Goal: Information Seeking & Learning: Understand process/instructions

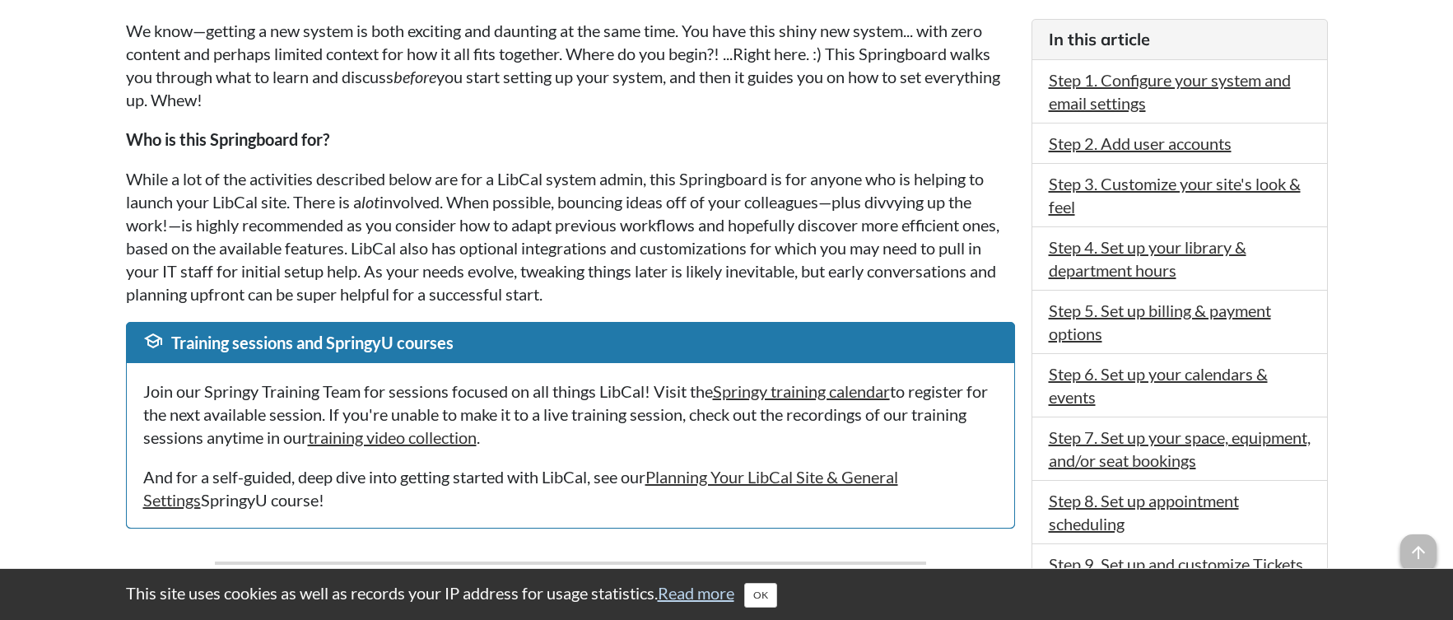
scroll to position [503, 0]
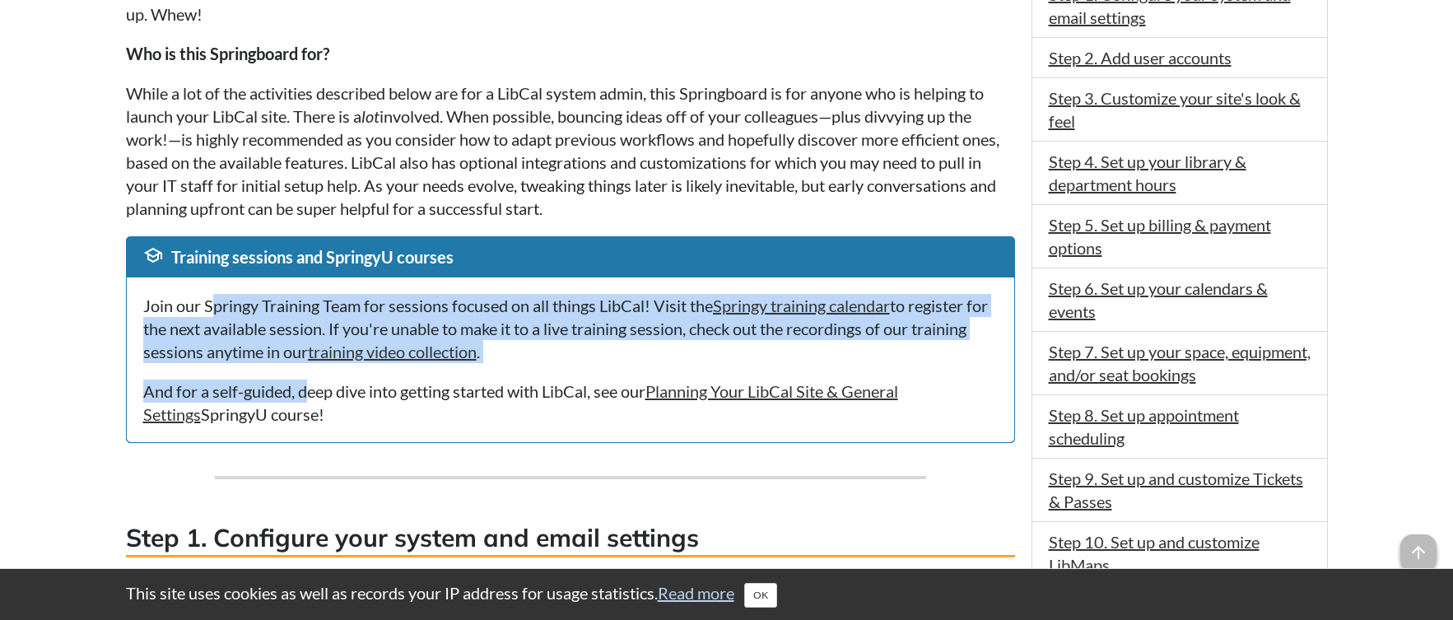
drag, startPoint x: 215, startPoint y: 300, endPoint x: 311, endPoint y: 397, distance: 136.2
click at [311, 397] on div "Join our Springy Training Team for sessions focused on all things LibCal! Visit…" at bounding box center [570, 359] width 887 height 165
click at [311, 397] on p "And for a self-guided, deep dive into getting started with LibCal, see our Plan…" at bounding box center [570, 402] width 854 height 46
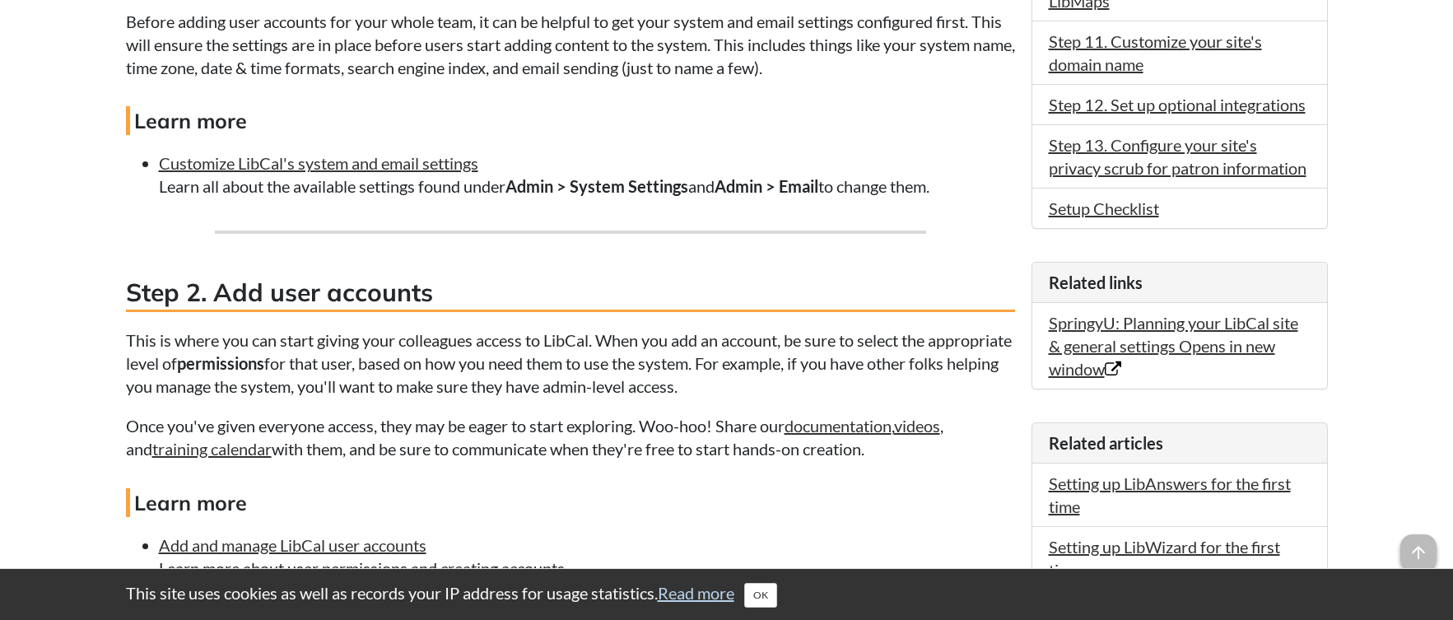
scroll to position [1077, 0]
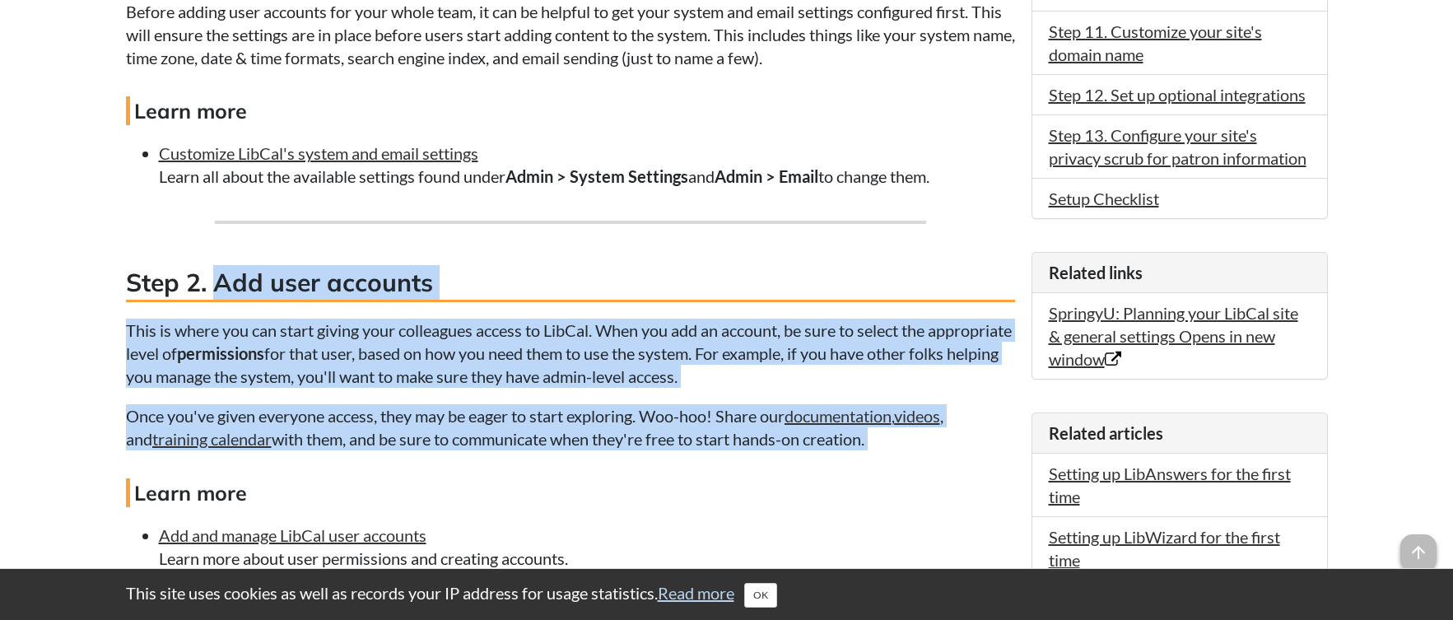
drag, startPoint x: 221, startPoint y: 277, endPoint x: 431, endPoint y: 462, distance: 279.4
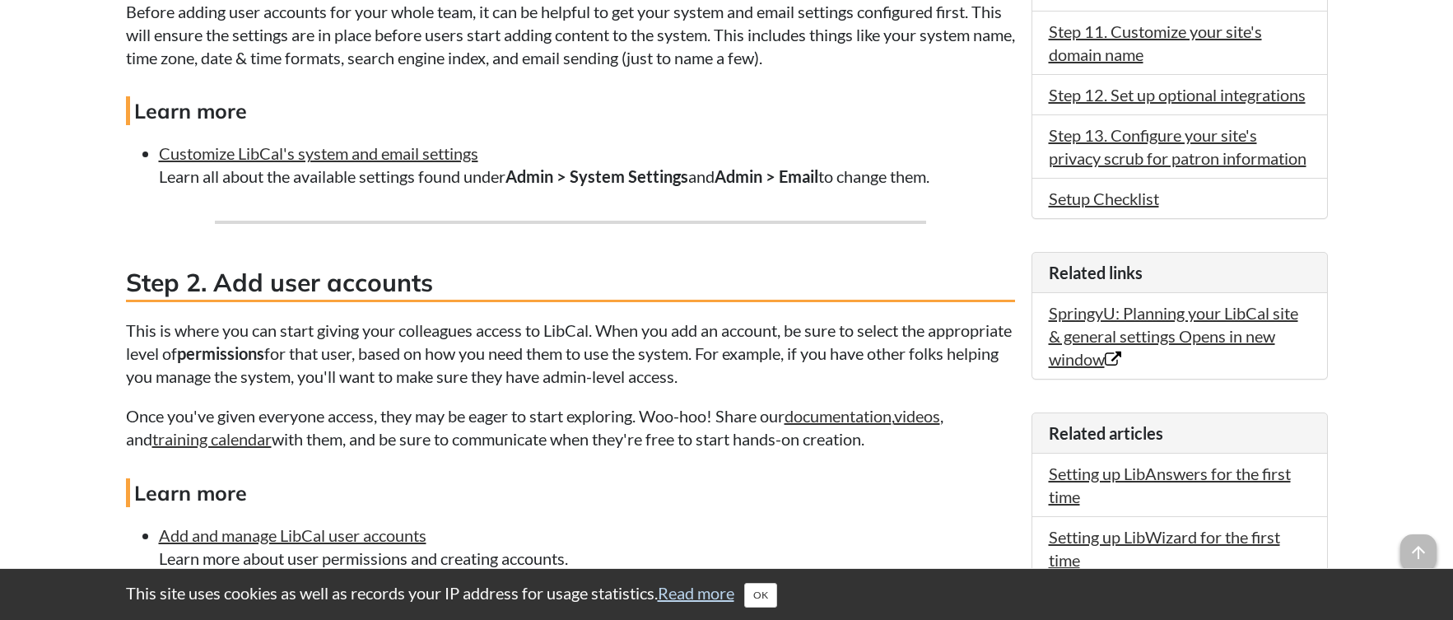
scroll to position [1680, 0]
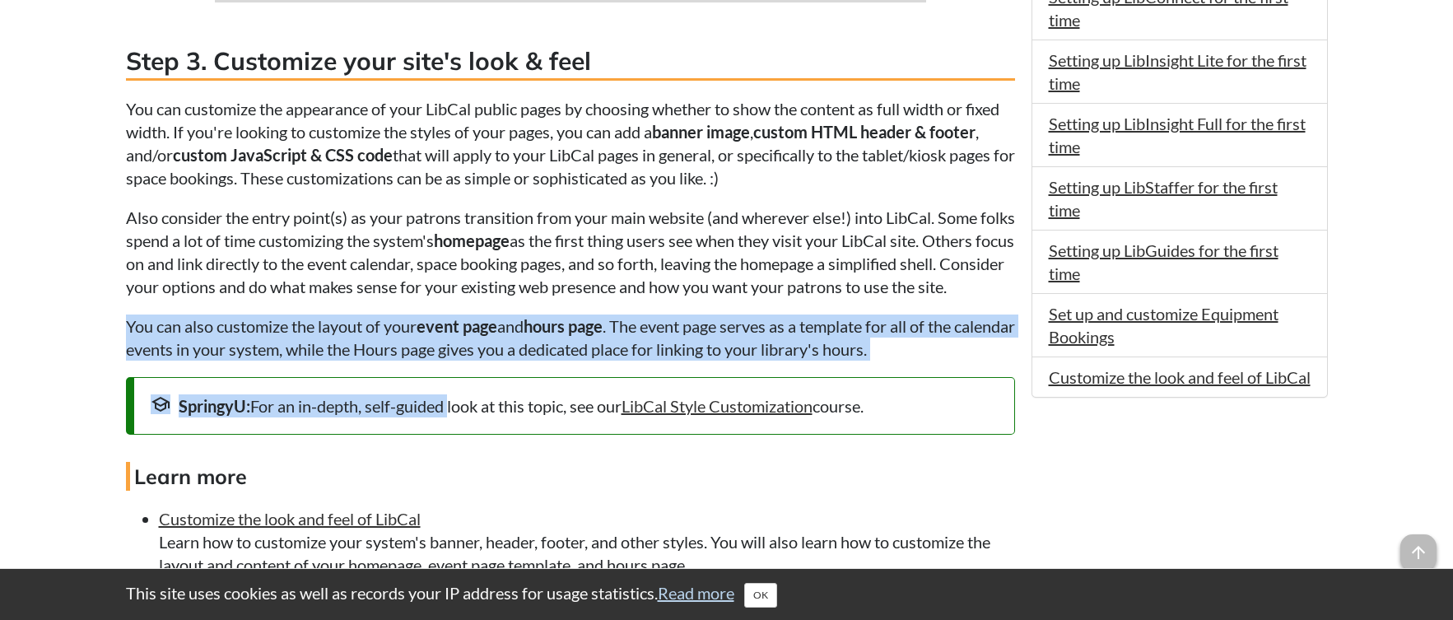
drag, startPoint x: 445, startPoint y: 431, endPoint x: 335, endPoint y: 330, distance: 149.2
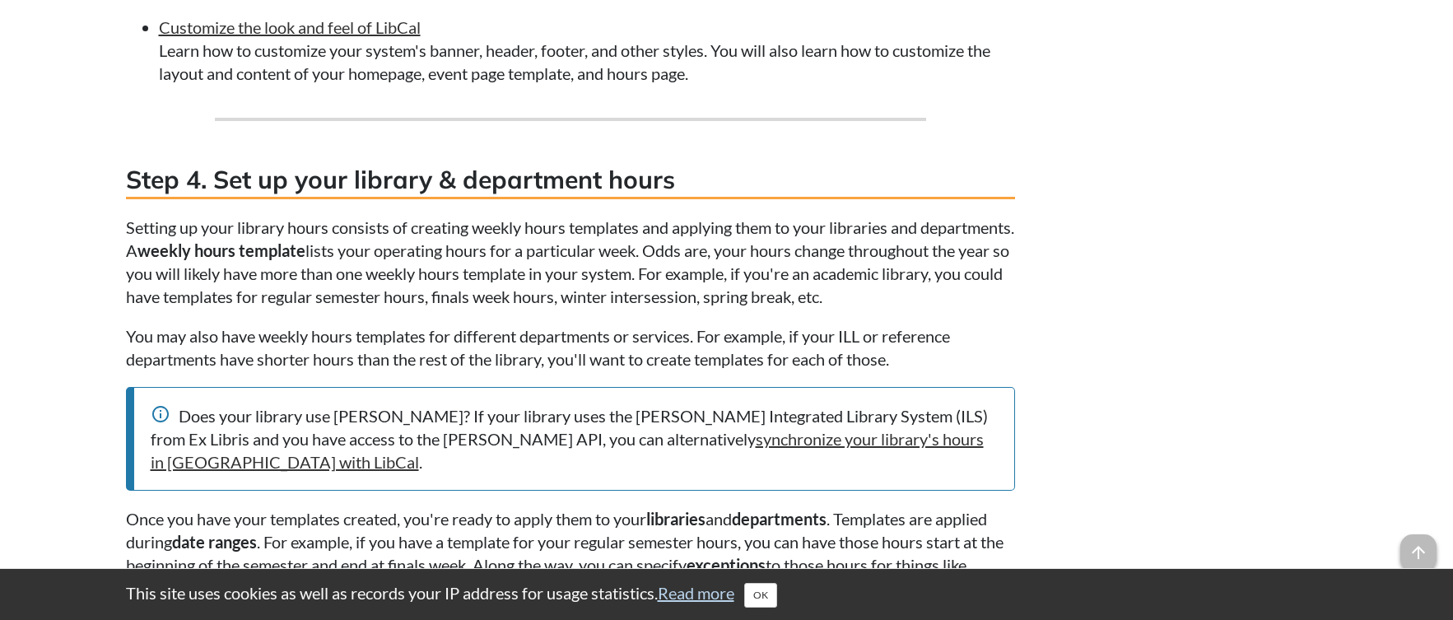
scroll to position [2283, 0]
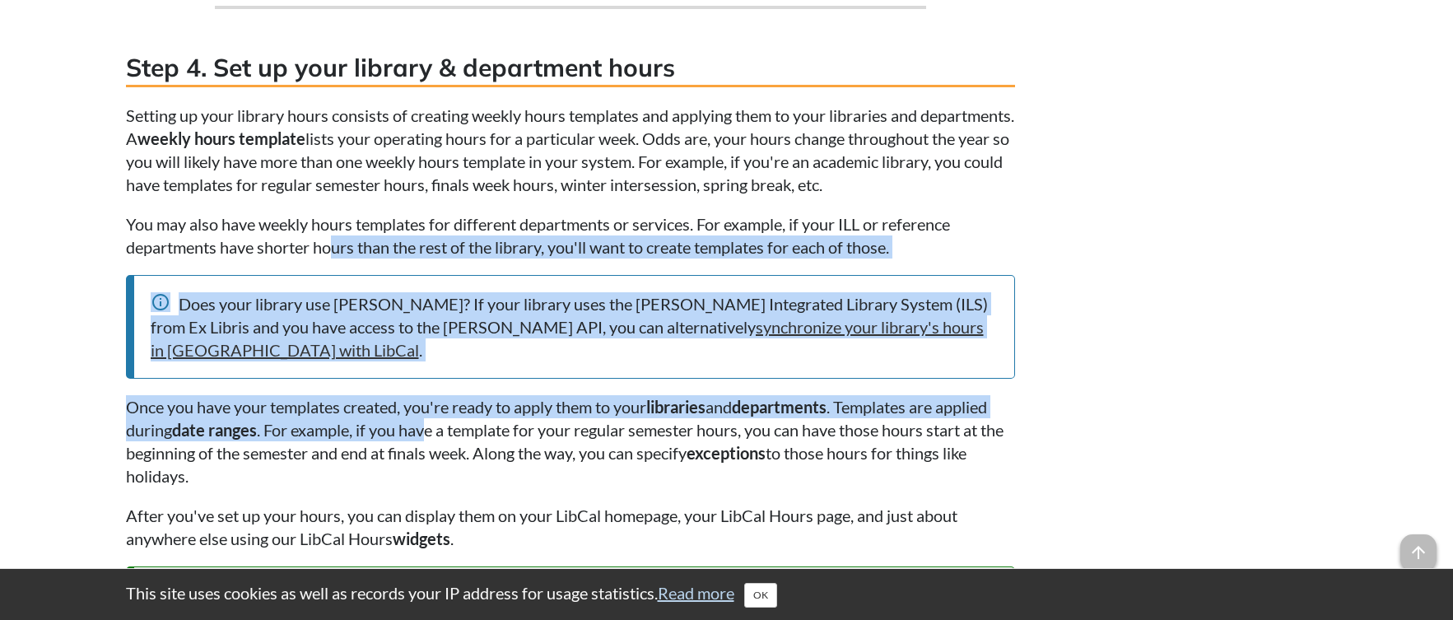
drag, startPoint x: 431, startPoint y: 463, endPoint x: 333, endPoint y: 286, distance: 203.0
click at [333, 258] on p "You may also have weekly hours templates for different departments or services.…" at bounding box center [570, 235] width 889 height 46
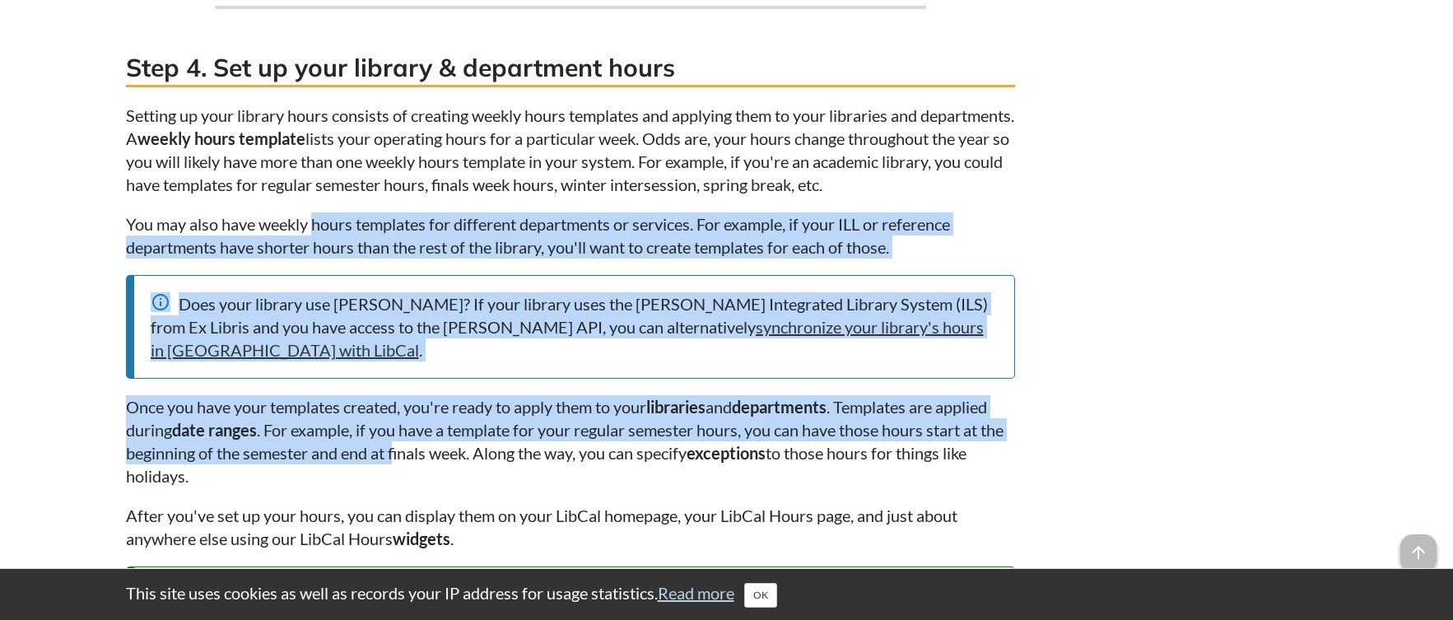
drag, startPoint x: 314, startPoint y: 275, endPoint x: 425, endPoint y: 486, distance: 238.6
click at [425, 486] on p "Once you have your templates created, you're ready to apply them to your librar…" at bounding box center [570, 441] width 889 height 92
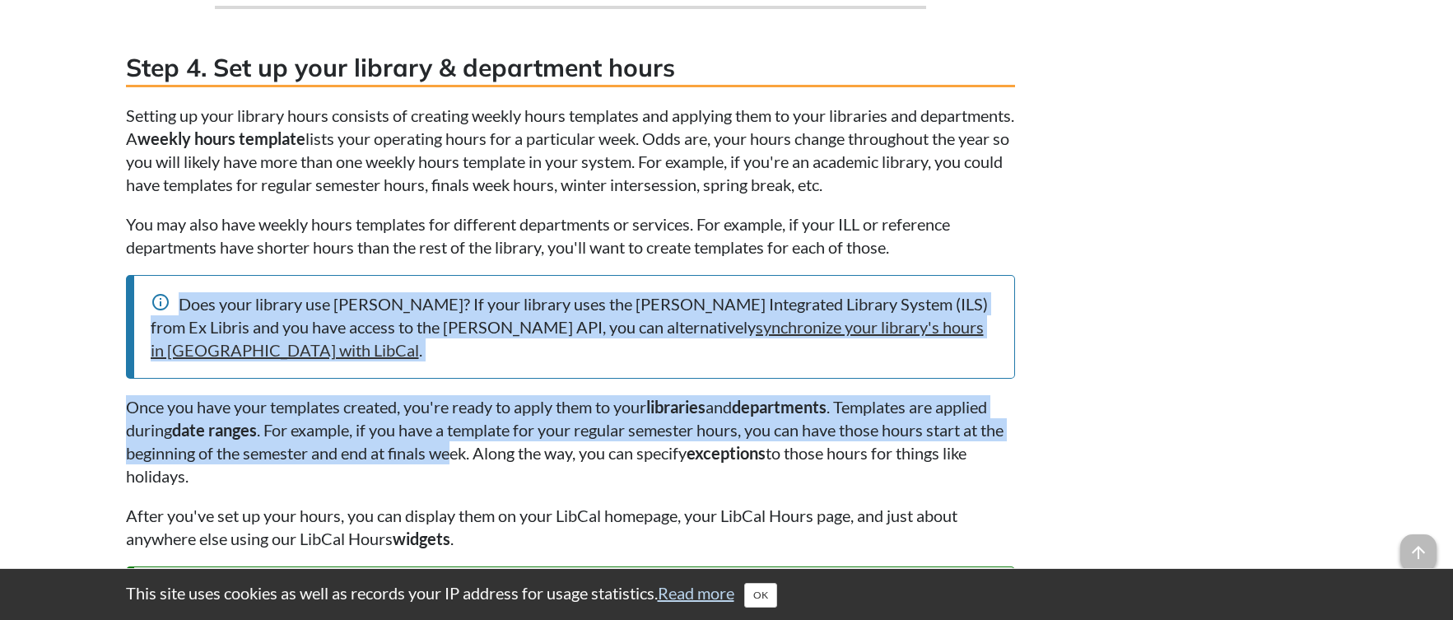
drag, startPoint x: 412, startPoint y: 388, endPoint x: 369, endPoint y: 312, distance: 87.4
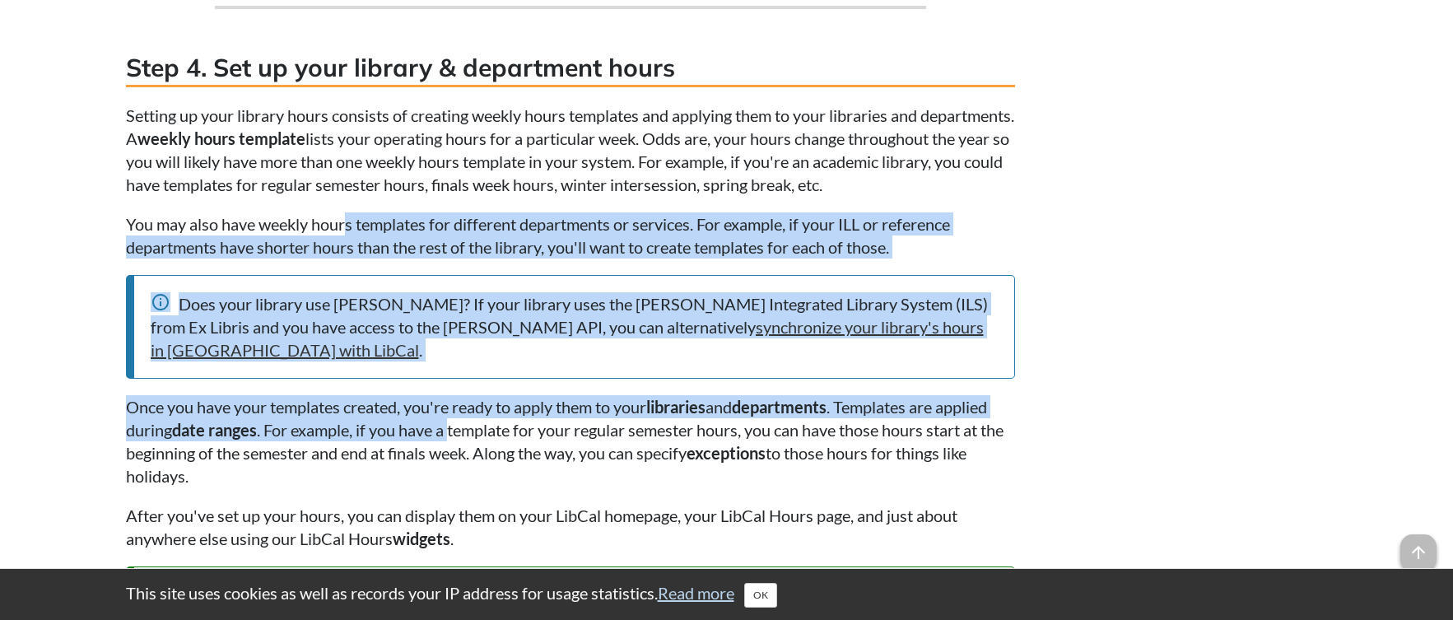
drag, startPoint x: 347, startPoint y: 269, endPoint x: 455, endPoint y: 467, distance: 225.5
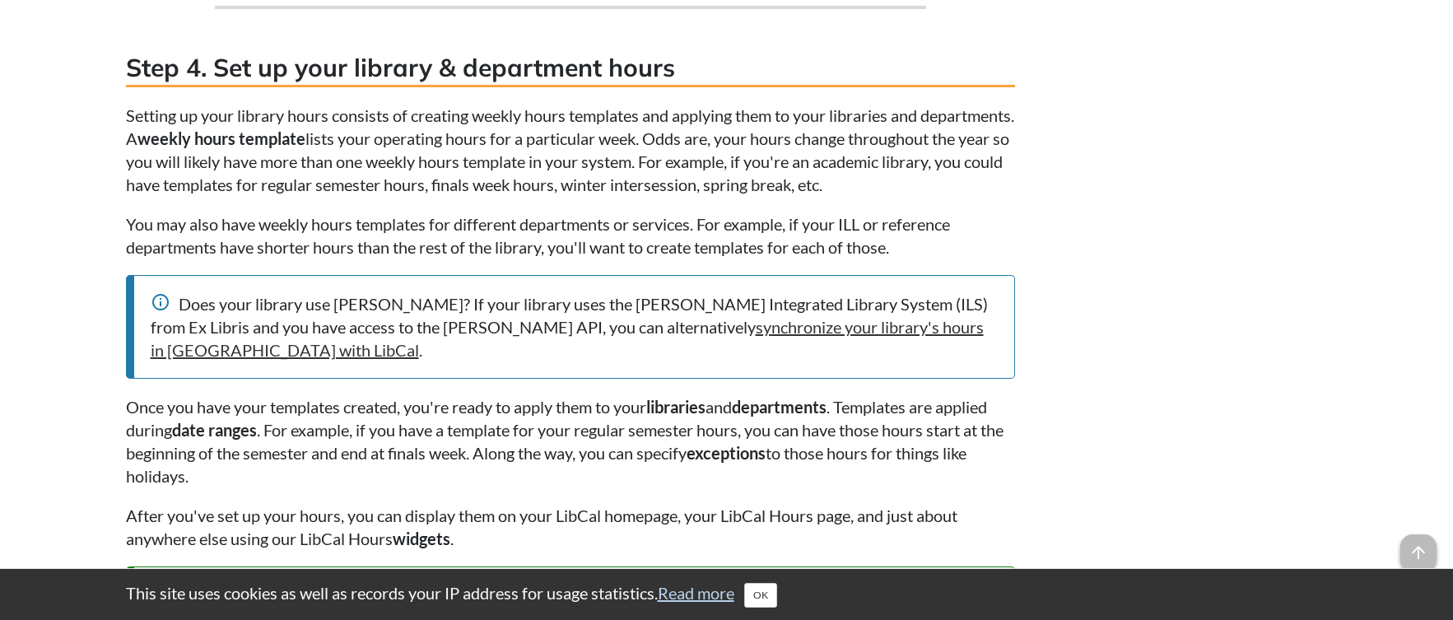
click at [455, 467] on p "Once you have your templates created, you're ready to apply them to your librar…" at bounding box center [570, 441] width 889 height 92
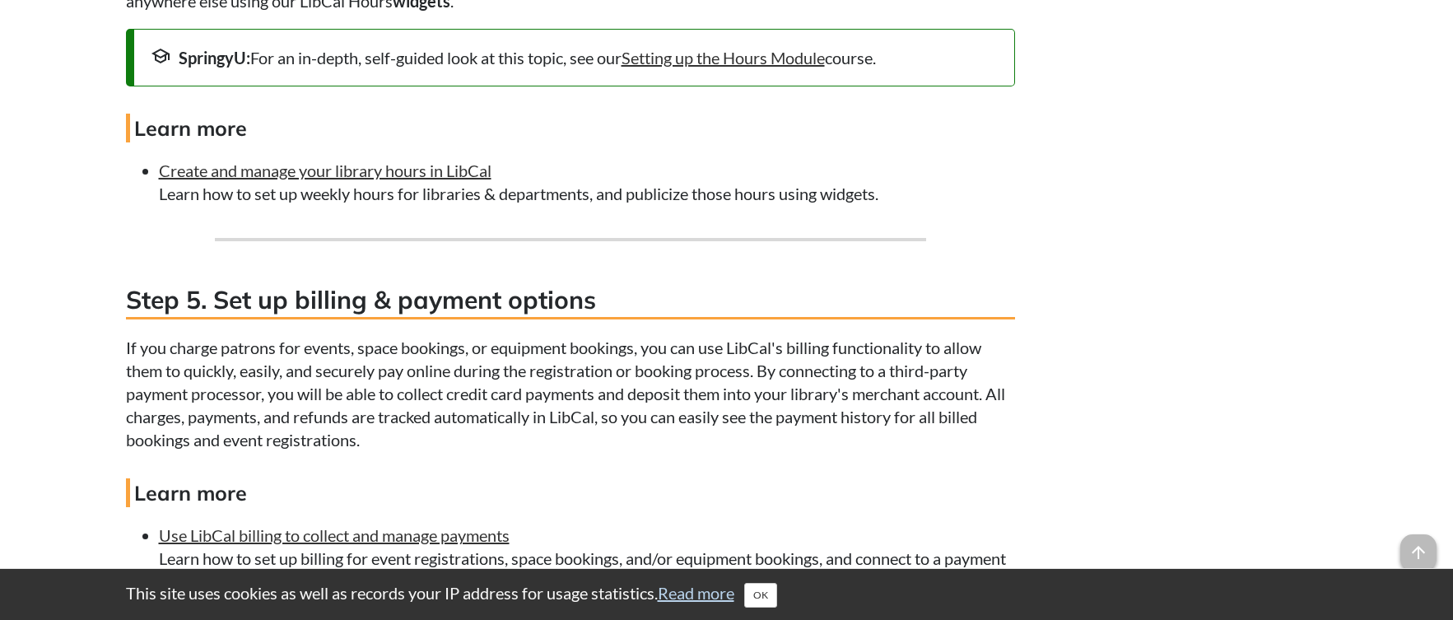
scroll to position [2887, 0]
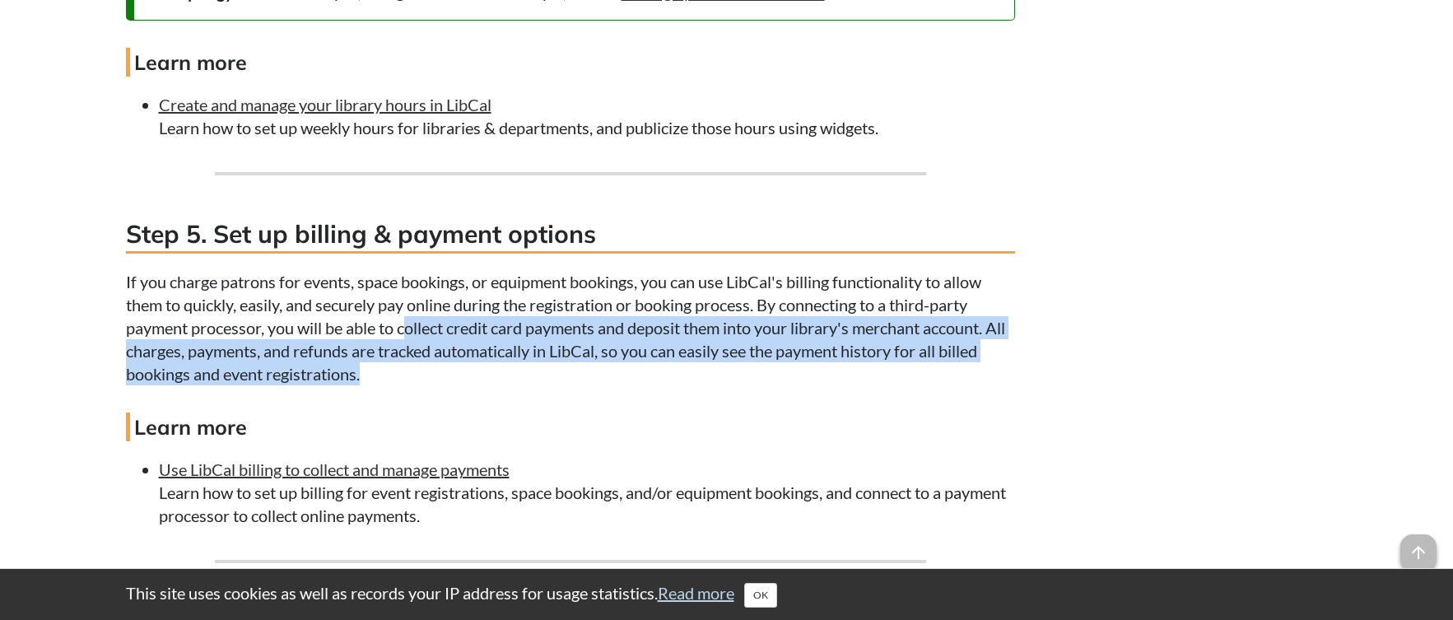
drag, startPoint x: 473, startPoint y: 412, endPoint x: 406, endPoint y: 347, distance: 93.7
click at [406, 347] on p "If you charge patrons for events, space bookings, or equipment bookings, you ca…" at bounding box center [570, 327] width 889 height 115
